Goal: Task Accomplishment & Management: Manage account settings

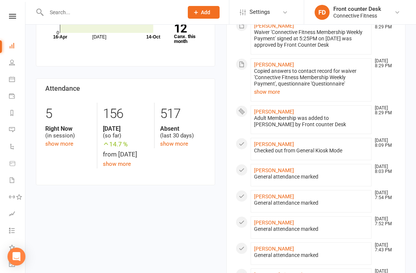
click at [169, 216] on div "Members show more 0.1% Last 30 Days Active / Suspended Members Jul Month 16-Apr…" at bounding box center [220, 266] width 381 height 645
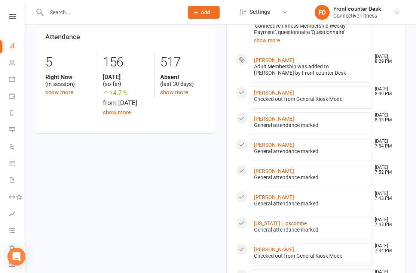
scroll to position [179, 0]
click at [273, 118] on link "Rielly Laverty" at bounding box center [274, 119] width 40 height 6
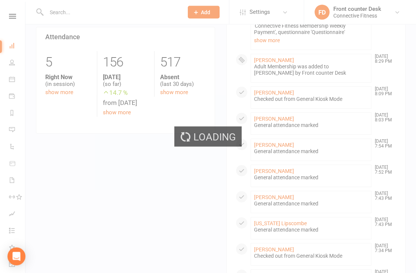
scroll to position [179, 0]
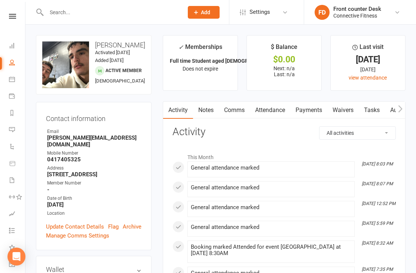
click at [12, 82] on link "Calendar" at bounding box center [17, 80] width 17 height 17
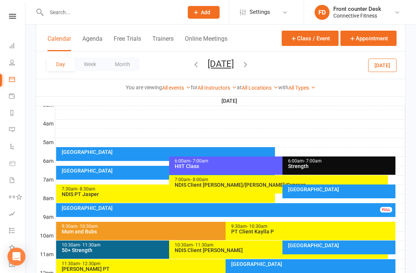
scroll to position [106, 0]
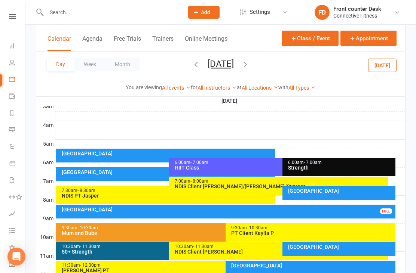
click at [124, 68] on button "Month" at bounding box center [122, 64] width 34 height 13
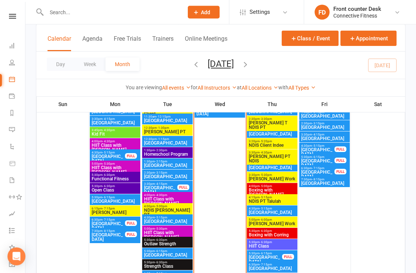
scroll to position [1024, 0]
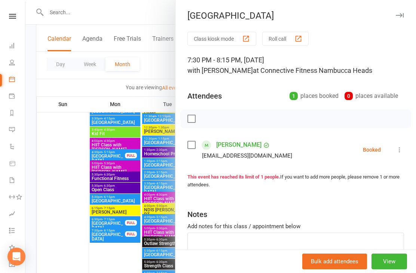
click at [65, 239] on div at bounding box center [220, 136] width 390 height 273
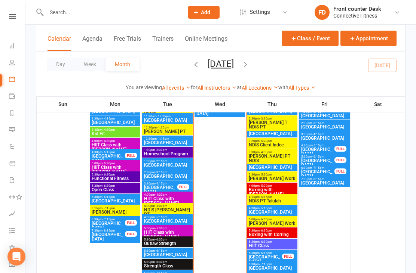
click at [275, 255] on span "Recovery Centre" at bounding box center [265, 259] width 34 height 9
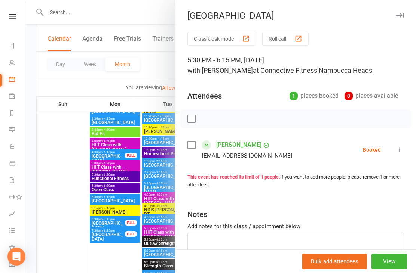
click at [74, 250] on div at bounding box center [220, 136] width 390 height 273
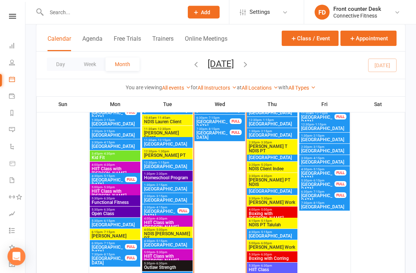
click at [320, 173] on span "Recovery Centre" at bounding box center [318, 176] width 34 height 9
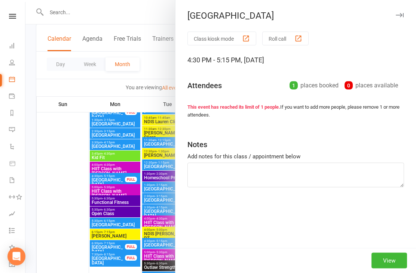
scroll to position [1000, 0]
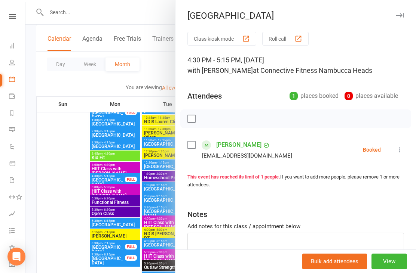
click at [325, 173] on div "Class kiosk mode Roll call 4:30 PM - 5:15 PM, Friday, October, 17, 2025 with Pe…" at bounding box center [295, 163] width 240 height 263
click at [83, 253] on div at bounding box center [220, 136] width 390 height 273
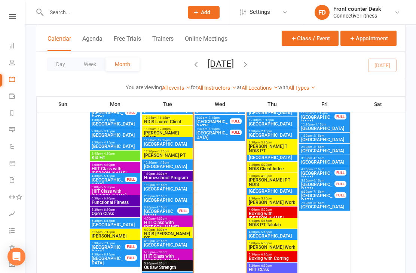
click at [325, 184] on span "Recovery Centre" at bounding box center [318, 186] width 34 height 9
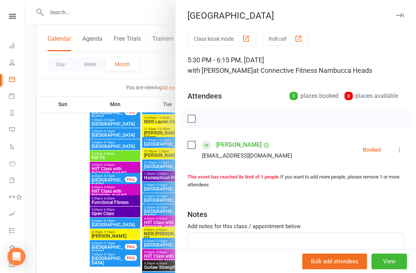
click at [77, 254] on div at bounding box center [220, 136] width 390 height 273
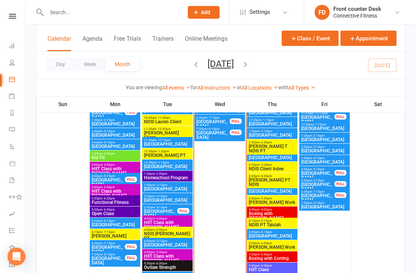
click at [321, 195] on span "Recovery Centre" at bounding box center [318, 198] width 34 height 9
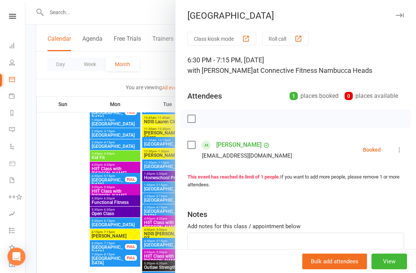
click at [78, 256] on div at bounding box center [220, 136] width 390 height 273
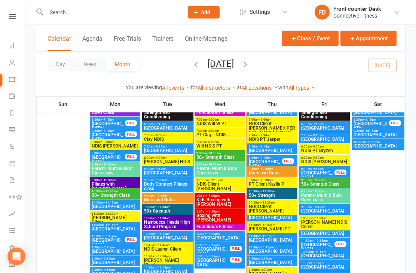
scroll to position [874, 0]
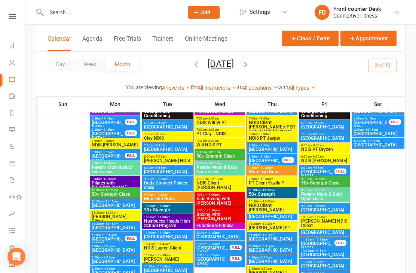
click at [326, 244] on span "Recovery Centre" at bounding box center [318, 245] width 34 height 9
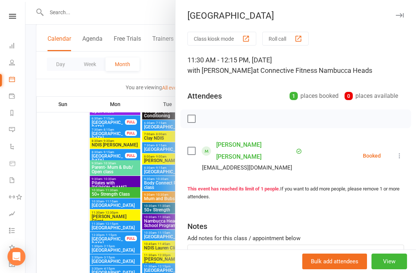
click at [77, 248] on div at bounding box center [220, 136] width 390 height 273
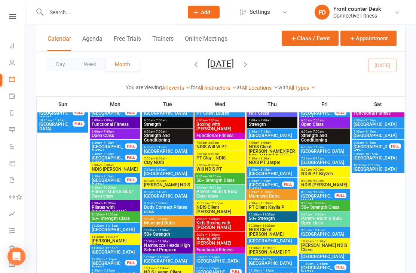
click at [319, 199] on span "Recovery Centre" at bounding box center [318, 198] width 34 height 9
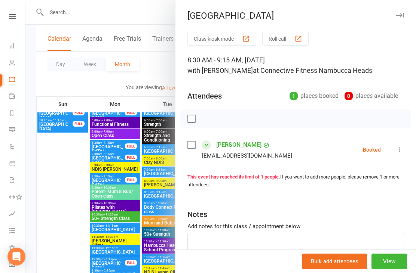
click at [80, 249] on div at bounding box center [220, 136] width 390 height 273
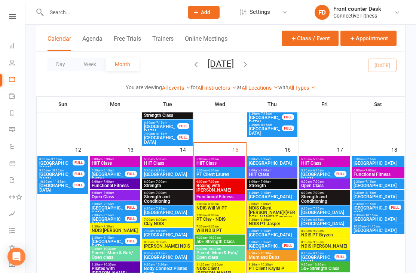
scroll to position [788, 0]
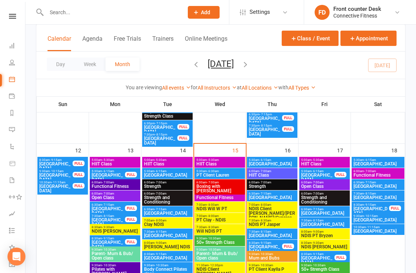
click at [320, 171] on span "- 6:15am" at bounding box center [317, 171] width 12 height 3
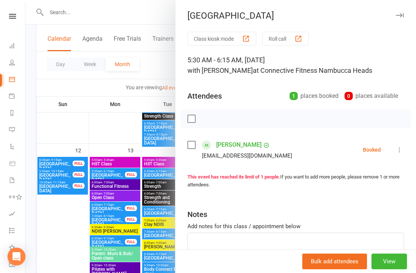
click at [79, 249] on div at bounding box center [220, 136] width 390 height 273
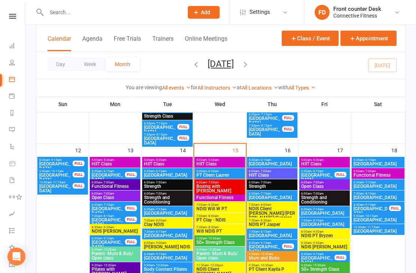
click at [373, 207] on span "Recovery Centre" at bounding box center [371, 211] width 36 height 9
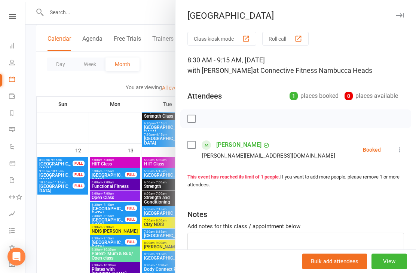
click at [79, 247] on div at bounding box center [220, 136] width 390 height 273
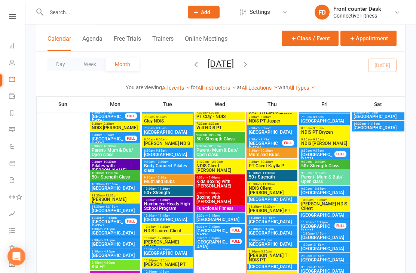
scroll to position [893, 0]
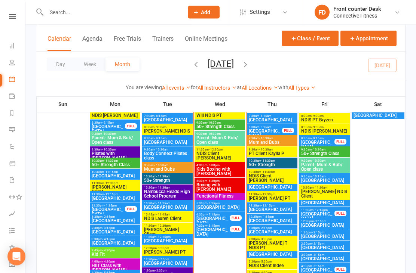
click at [129, 211] on div "FULL" at bounding box center [131, 210] width 12 height 6
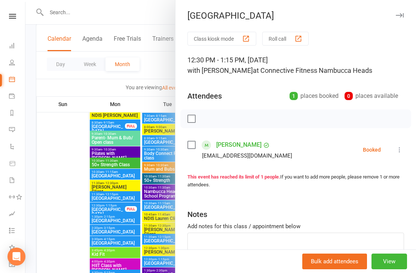
click at [72, 227] on div at bounding box center [220, 136] width 390 height 273
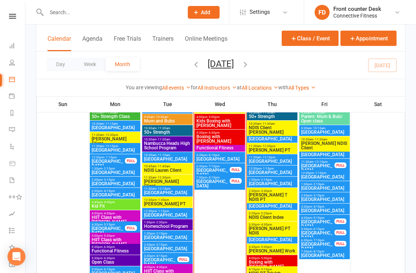
scroll to position [952, 0]
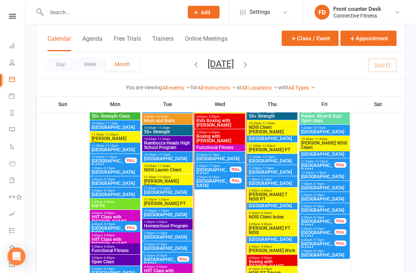
click at [326, 209] on span "Recovery Centre" at bounding box center [324, 211] width 47 height 4
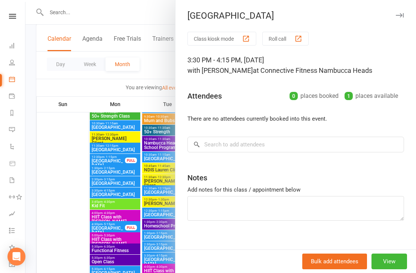
click at [71, 239] on div at bounding box center [220, 136] width 390 height 273
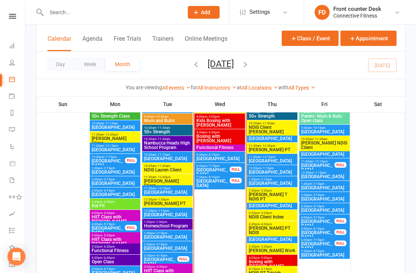
click at [326, 253] on span "Recovery Centre" at bounding box center [324, 255] width 47 height 4
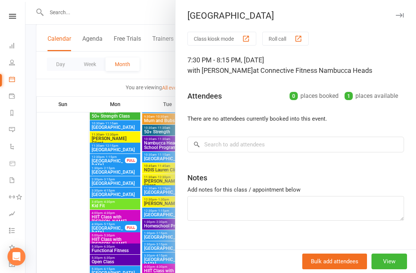
click at [76, 245] on div at bounding box center [220, 136] width 390 height 273
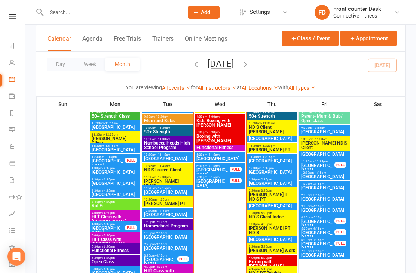
click at [323, 218] on span "4:30pm - 5:15pm" at bounding box center [318, 217] width 34 height 3
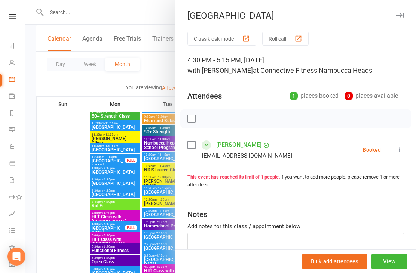
click at [76, 246] on div at bounding box center [220, 136] width 390 height 273
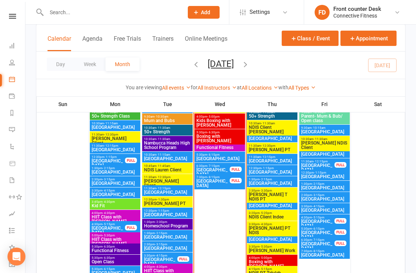
click at [327, 210] on span "Recovery Centre" at bounding box center [324, 210] width 47 height 4
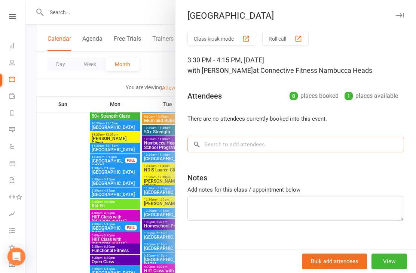
click at [255, 151] on input "search" at bounding box center [295, 145] width 216 height 16
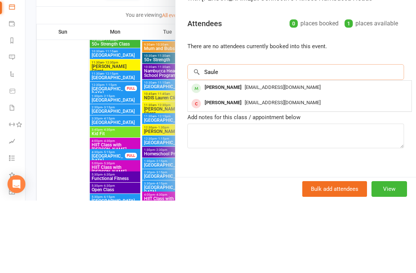
type input "Saule"
click at [287, 157] on span "Saule.stasionis1@gmail.com" at bounding box center [282, 160] width 76 height 6
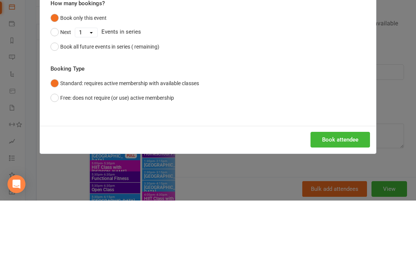
scroll to position [1025, 0]
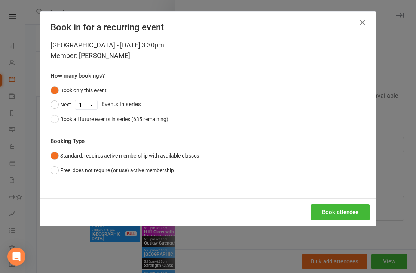
click at [335, 212] on button "Book attendee" at bounding box center [339, 212] width 59 height 16
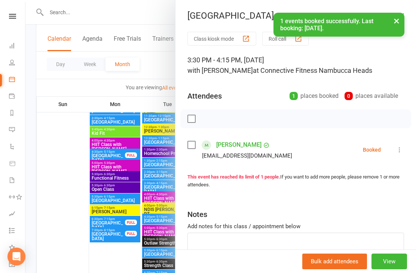
click at [50, 153] on div at bounding box center [220, 136] width 390 height 273
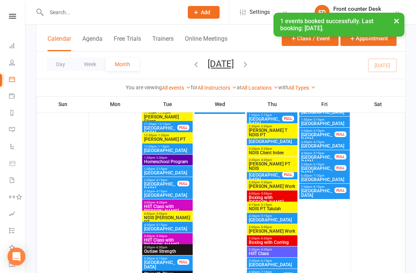
scroll to position [627, 0]
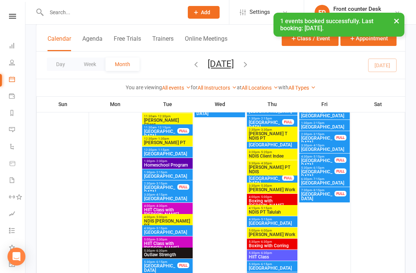
click at [16, 61] on link "People" at bounding box center [17, 63] width 17 height 17
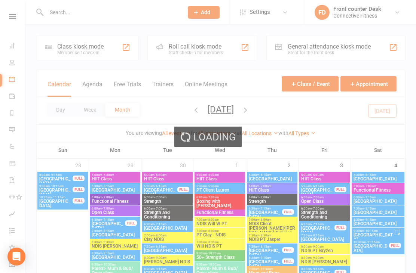
select select "100"
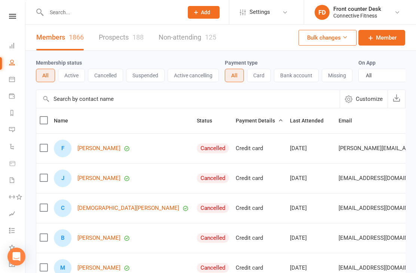
click at [12, 47] on icon at bounding box center [12, 46] width 6 height 6
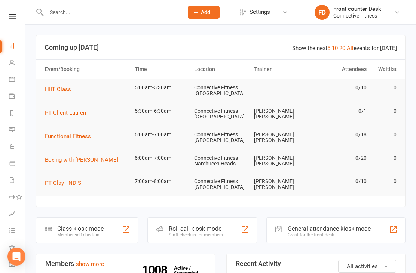
click at [62, 12] on input "text" at bounding box center [111, 12] width 134 height 10
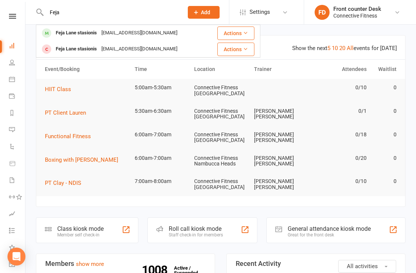
type input "Feja"
click at [77, 35] on div "Feja Lane stasionis" at bounding box center [76, 33] width 46 height 11
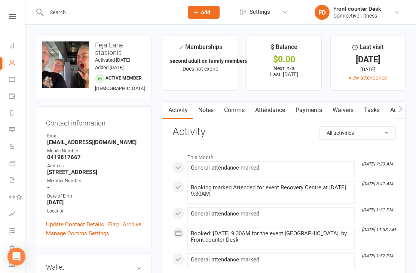
click at [12, 47] on icon at bounding box center [12, 46] width 6 height 6
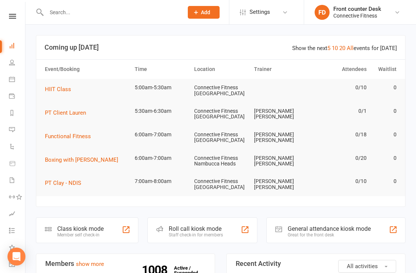
click at [59, 16] on input "text" at bounding box center [111, 12] width 134 height 10
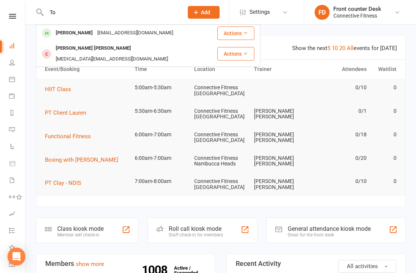
type input "T"
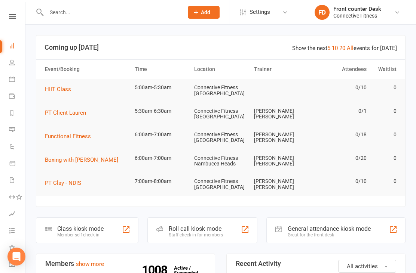
click at [11, 47] on icon at bounding box center [12, 46] width 6 height 6
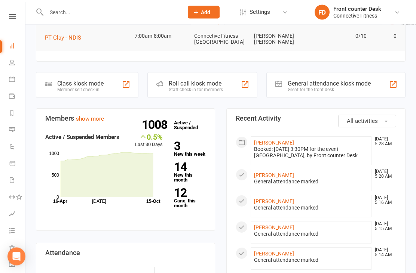
scroll to position [145, 0]
click at [12, 79] on icon at bounding box center [12, 79] width 6 height 6
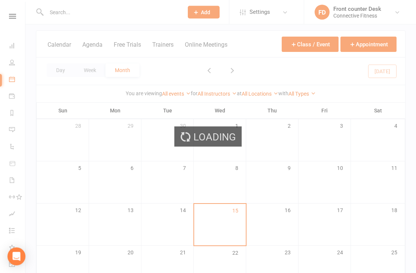
scroll to position [49, 0]
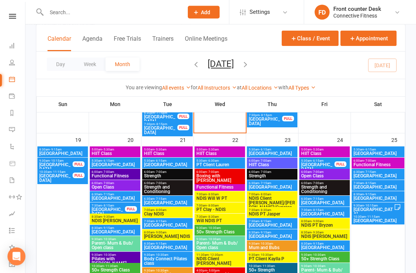
click at [243, 238] on span "9:30am - 10:30am" at bounding box center [219, 239] width 47 height 3
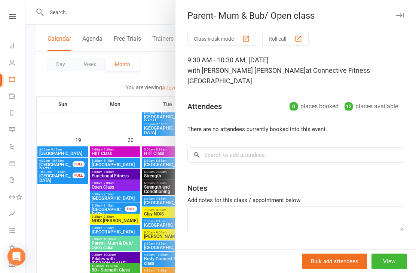
click at [151, 215] on div at bounding box center [220, 136] width 390 height 273
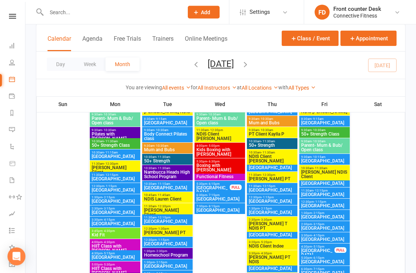
scroll to position [1310, 0]
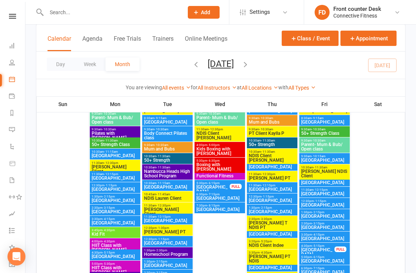
click at [104, 222] on span "Recovery Centre" at bounding box center [114, 223] width 47 height 4
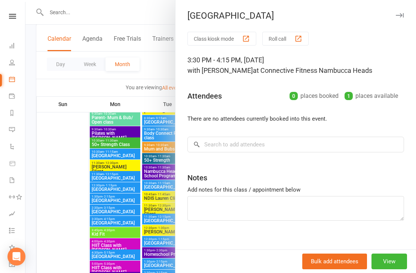
click at [74, 162] on div at bounding box center [220, 136] width 390 height 273
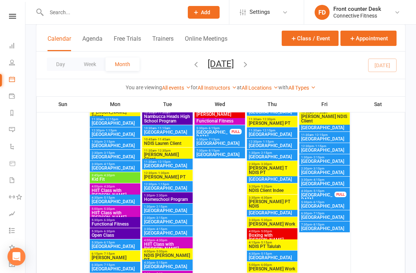
scroll to position [1365, 0]
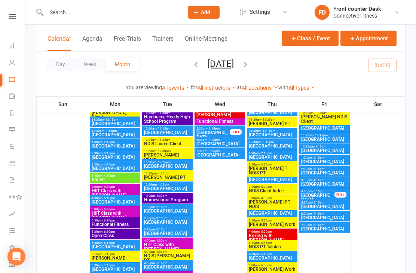
click at [98, 205] on div "4:30pm - 5:15pm Recovery Centre" at bounding box center [115, 200] width 50 height 11
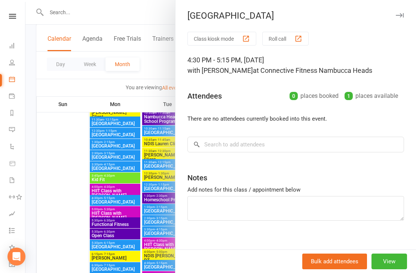
click at [81, 166] on div at bounding box center [220, 136] width 390 height 273
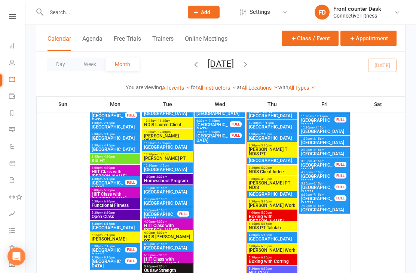
scroll to position [1003, 0]
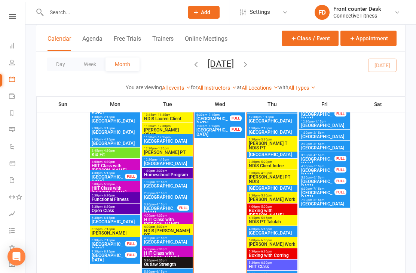
click at [62, 17] on input "text" at bounding box center [111, 12] width 134 height 10
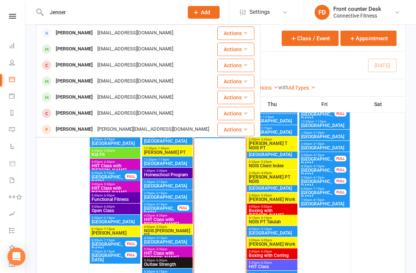
type input "Jenner"
click at [74, 51] on div "Daniel Jenner" at bounding box center [73, 49] width 41 height 11
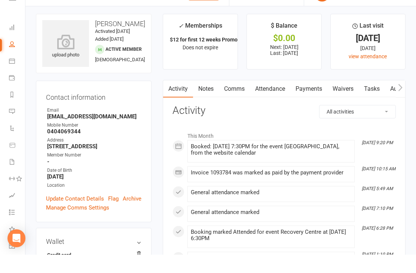
scroll to position [24, 0]
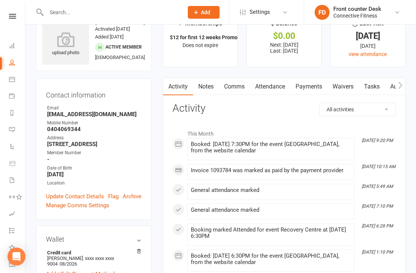
click at [252, 179] on div "This Month Oct 14, 9:20 PM Booked: 15 Oct 2025 at 7:30PM for the event Recovery…" at bounding box center [283, 252] width 223 height 252
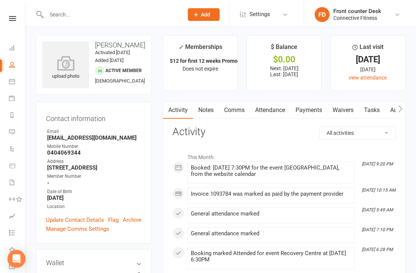
scroll to position [0, 0]
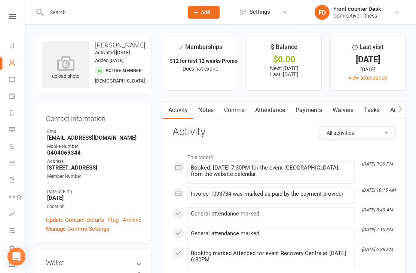
click at [52, 11] on input "text" at bounding box center [111, 12] width 134 height 10
click at [10, 49] on link "Dashboard" at bounding box center [17, 46] width 17 height 17
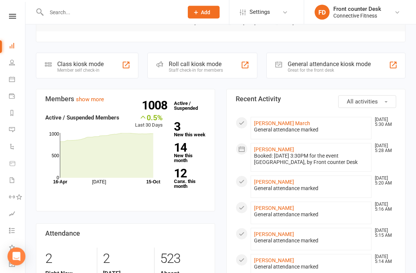
scroll to position [166, 0]
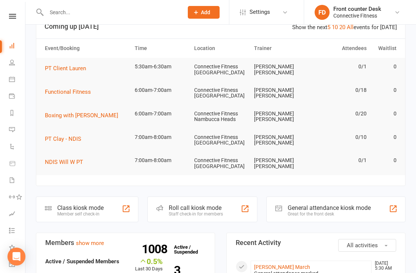
click at [56, 15] on input "text" at bounding box center [111, 12] width 134 height 10
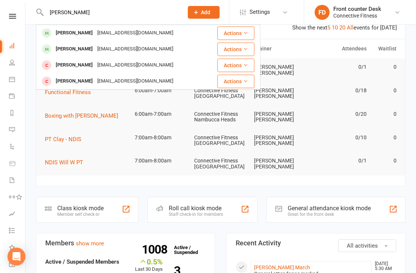
type input "Saul"
click at [63, 33] on div "Saule Stasionis" at bounding box center [73, 33] width 41 height 11
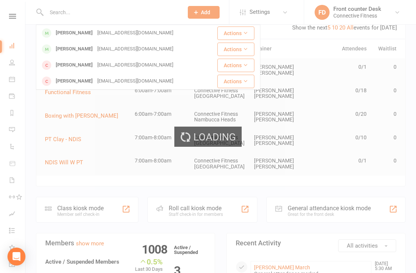
scroll to position [21, 0]
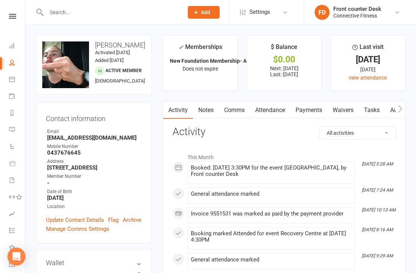
click at [59, 15] on input "text" at bounding box center [111, 12] width 134 height 10
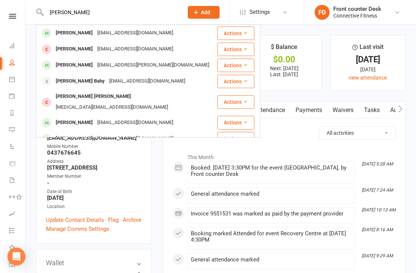
type input "Toby ba"
click at [79, 33] on div "Toby Batten" at bounding box center [73, 33] width 41 height 11
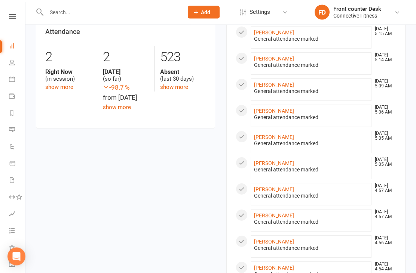
scroll to position [367, 0]
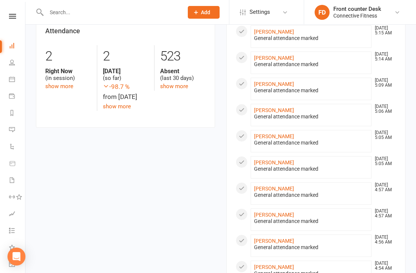
click at [266, 268] on link "Kayla Edwards" at bounding box center [274, 267] width 40 height 6
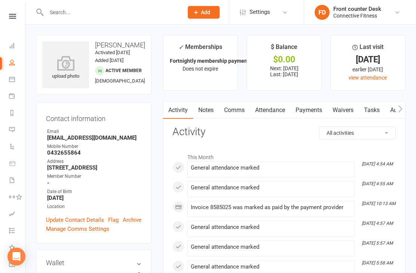
click at [67, 114] on h3 "Contact information" at bounding box center [93, 117] width 95 height 10
click at [10, 47] on icon at bounding box center [12, 46] width 6 height 6
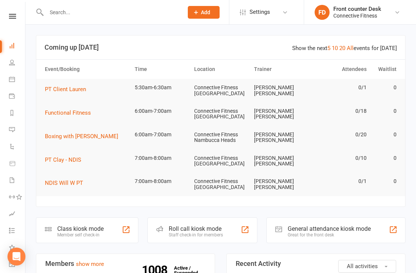
click at [119, 15] on input "text" at bounding box center [111, 12] width 134 height 10
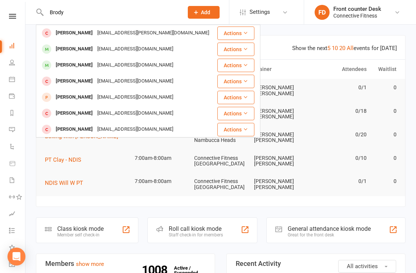
type input "Brody"
click at [146, 50] on div "Brody Howle Brodyhowle1@gmail.com" at bounding box center [127, 48] width 180 height 15
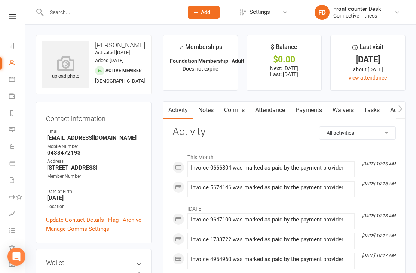
click at [132, 16] on input "text" at bounding box center [111, 12] width 134 height 10
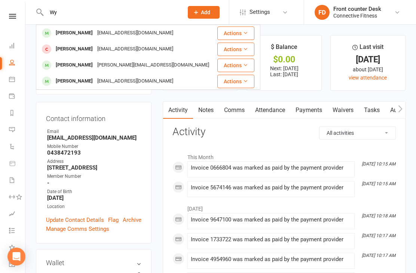
type input "W"
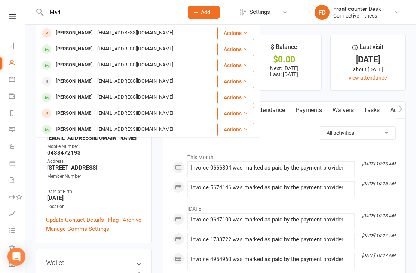
type input "Marl"
click at [154, 67] on div "Marli.bateman5@gmail.com" at bounding box center [135, 65] width 80 height 11
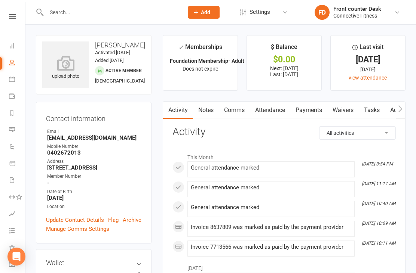
click at [147, 16] on input "text" at bounding box center [111, 12] width 134 height 10
type input "Wya"
click at [179, 37] on div "Wyatt Rouse Rousewyatt1@gmail.com" at bounding box center [122, 32] width 171 height 15
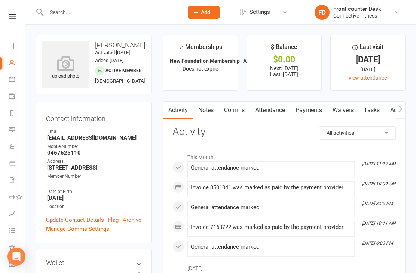
click at [123, 9] on input "text" at bounding box center [111, 12] width 134 height 10
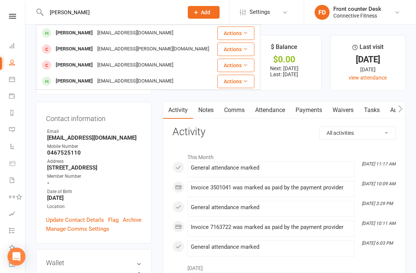
type input "Kurt"
click at [141, 33] on div "kurtstennett378@gmail.com" at bounding box center [135, 33] width 80 height 11
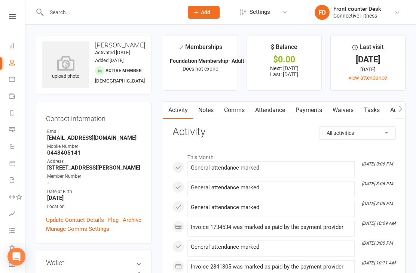
click at [10, 49] on link "Dashboard" at bounding box center [17, 46] width 17 height 17
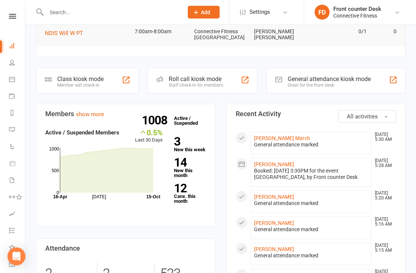
scroll to position [150, 0]
click at [6, 16] on link at bounding box center [12, 16] width 27 height 5
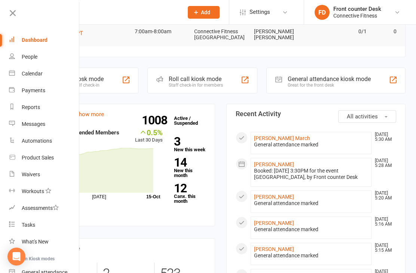
click at [21, 53] on link "People" at bounding box center [44, 57] width 71 height 17
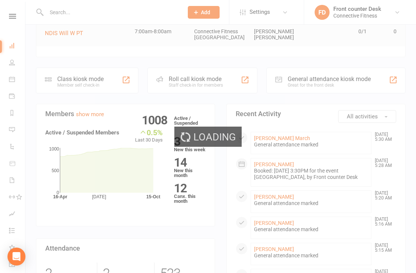
select select "100"
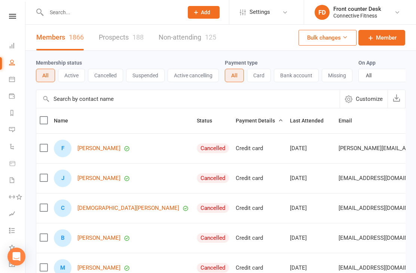
click at [64, 101] on input "text" at bounding box center [187, 99] width 303 height 18
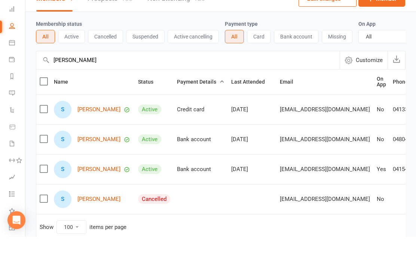
scroll to position [6, 0]
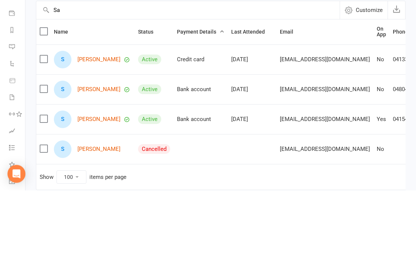
type input "S"
type input "E"
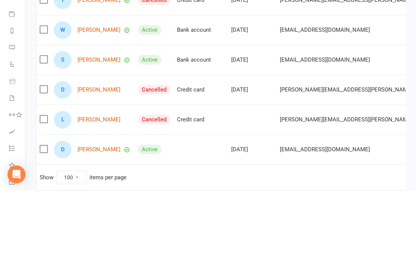
scroll to position [111, 0]
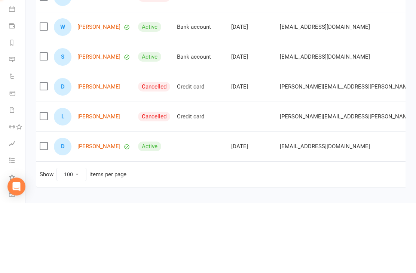
type input "[PERSON_NAME]"
click at [92, 124] on link "[PERSON_NAME]" at bounding box center [98, 127] width 43 height 6
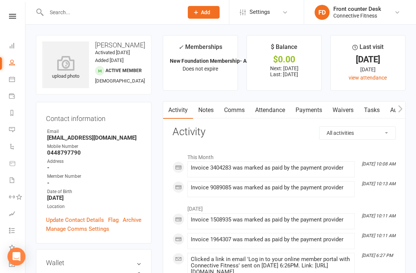
click at [11, 17] on icon at bounding box center [12, 16] width 7 height 5
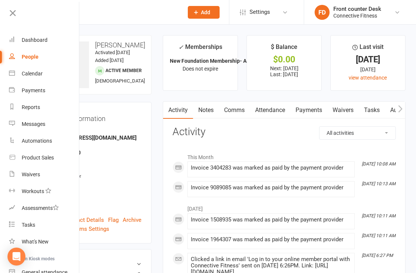
click at [24, 56] on div "People" at bounding box center [30, 57] width 17 height 6
select select "100"
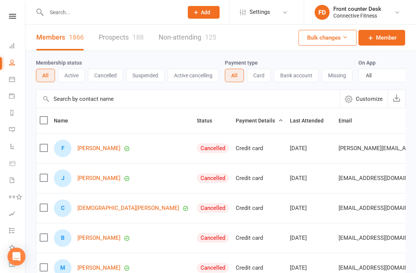
click at [73, 100] on input "text" at bounding box center [187, 99] width 303 height 18
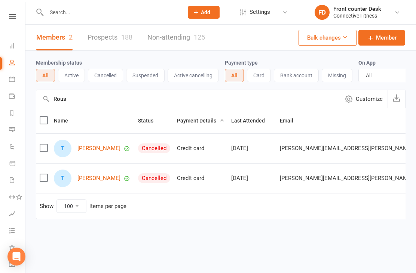
type input "[PERSON_NAME]"
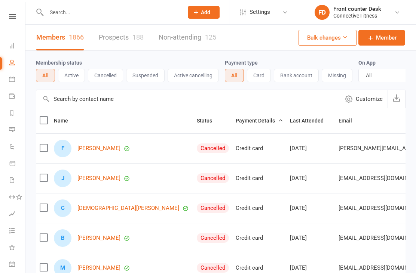
select select "100"
click at [74, 102] on input "text" at bounding box center [187, 99] width 303 height 18
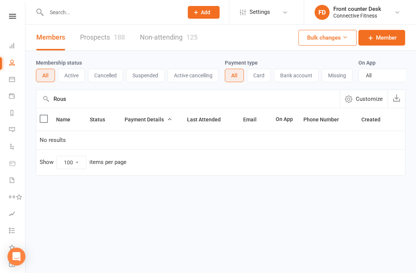
type input "[PERSON_NAME]"
